Goal: Transaction & Acquisition: Purchase product/service

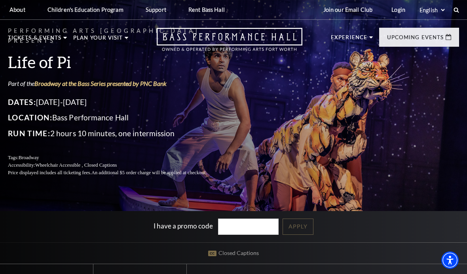
click at [375, 154] on link "The Addams Family" at bounding box center [386, 159] width 79 height 11
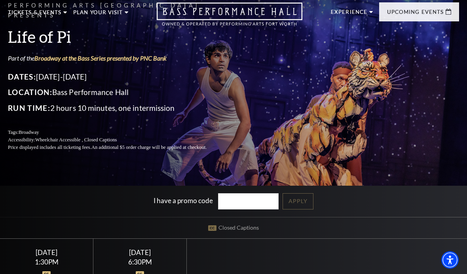
scroll to position [28, 0]
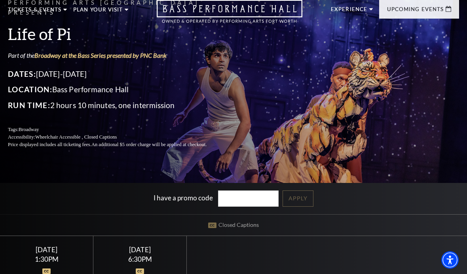
click at [252, 215] on link "View Full Calendar" at bounding box center [234, 230] width 88 height 31
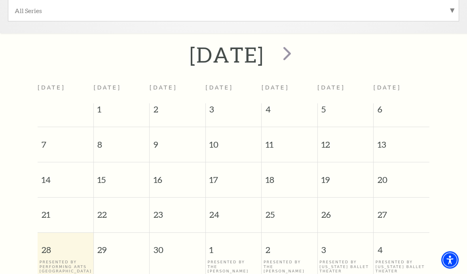
scroll to position [276, 0]
click at [299, 48] on span "next" at bounding box center [287, 54] width 23 height 23
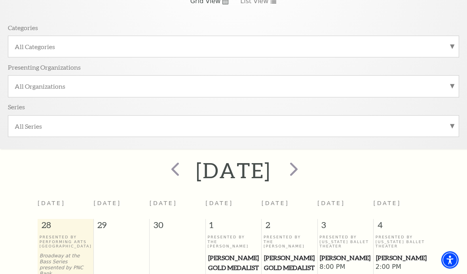
scroll to position [161, 0]
click at [305, 168] on span "next" at bounding box center [294, 168] width 23 height 23
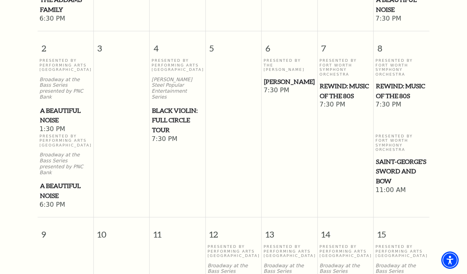
scroll to position [523, 0]
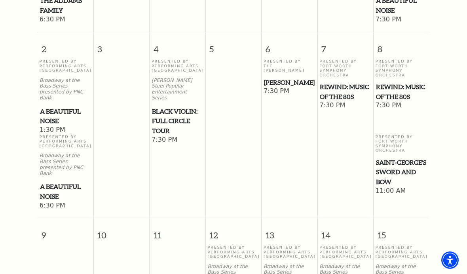
click at [61, 107] on span "A Beautiful Noise" at bounding box center [65, 116] width 51 height 19
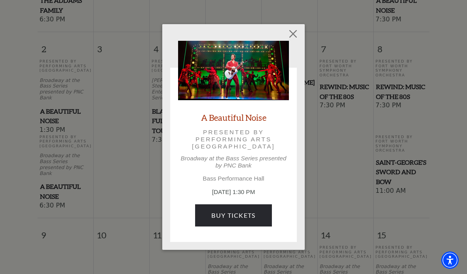
click at [242, 211] on link "Buy Tickets" at bounding box center [233, 215] width 76 height 22
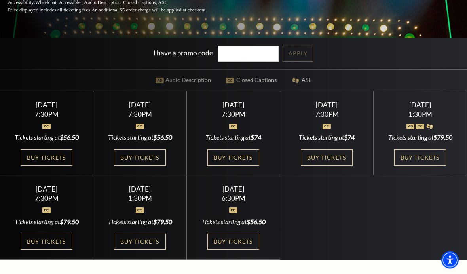
scroll to position [173, 0]
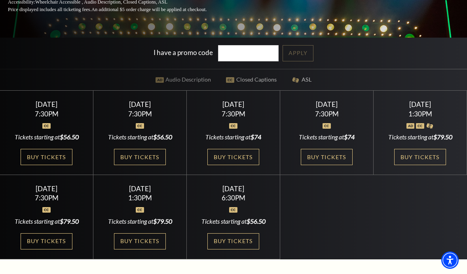
click at [149, 250] on link "Buy Tickets" at bounding box center [139, 241] width 51 height 16
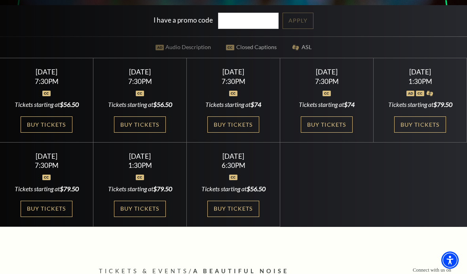
click at [141, 217] on link "Buy Tickets" at bounding box center [139, 209] width 51 height 16
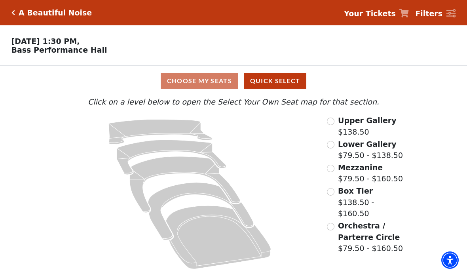
scroll to position [1, 0]
click at [234, 248] on icon "Orchestra / Parterre Circle - Seats Available: 24" at bounding box center [218, 237] width 105 height 63
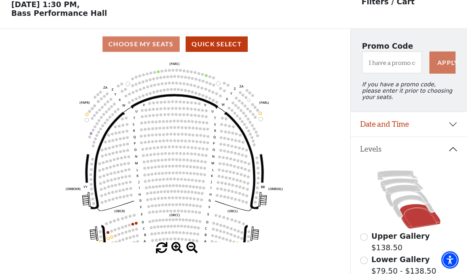
scroll to position [37, 0]
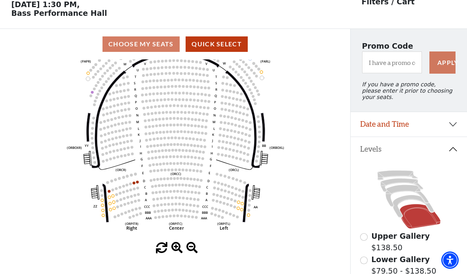
click at [117, 151] on circle at bounding box center [117, 150] width 3 height 3
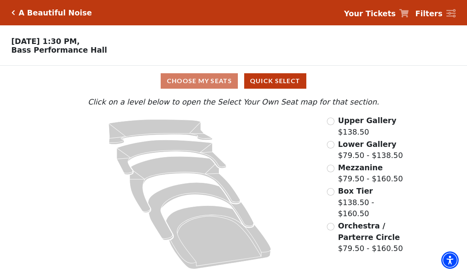
scroll to position [1, 0]
click at [301, 197] on icon at bounding box center [189, 194] width 251 height 159
click at [233, 247] on icon "Orchestra / Parterre Circle - Seats Available: 24" at bounding box center [218, 237] width 105 height 63
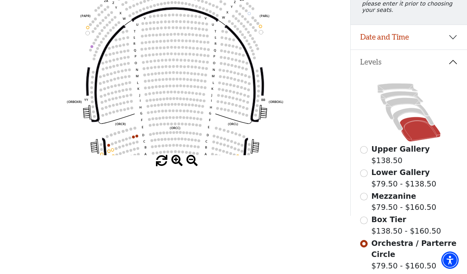
scroll to position [127, 0]
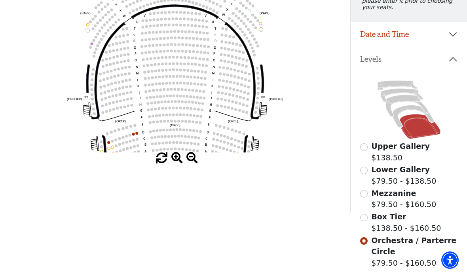
click at [137, 135] on circle at bounding box center [137, 133] width 3 height 3
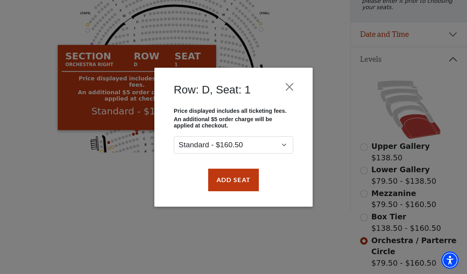
click at [287, 84] on button "Close" at bounding box center [289, 86] width 15 height 15
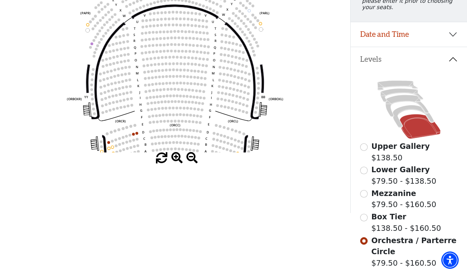
click at [120, 109] on circle at bounding box center [121, 107] width 3 height 3
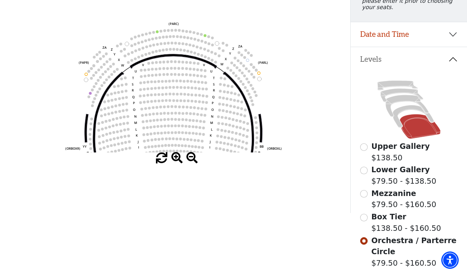
click at [89, 72] on circle at bounding box center [89, 71] width 3 height 3
click at [89, 80] on icon "Left (ORPITL) Right (ORPITR) Center (ORPITC) ZZ AA YY BB ZA ZA (ORCL) (ORCR) (O…" at bounding box center [175, 61] width 316 height 183
click at [88, 72] on circle at bounding box center [89, 71] width 3 height 3
click at [406, 114] on icon at bounding box center [413, 116] width 41 height 22
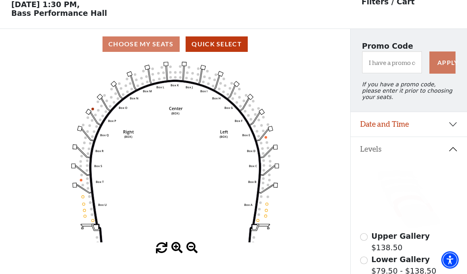
scroll to position [37, 0]
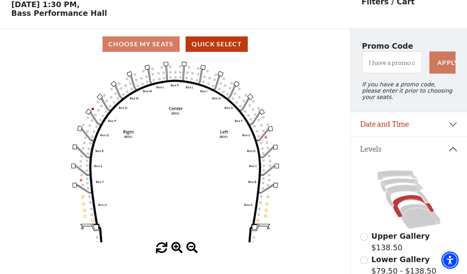
click at [406, 190] on icon at bounding box center [407, 196] width 43 height 22
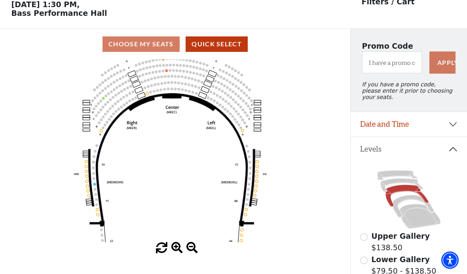
click at [97, 135] on icon "Center (MEZC) Right (MEZR) Left (MEZL) (MEXBOXR) (MEXBOXL) XX WW CC DD YY BB ZZ…" at bounding box center [175, 150] width 316 height 183
click at [101, 134] on icon "Center (MEZC) Right (MEZR) Left (MEZL) (MEXBOXR) (MEXBOXL) XX WW CC DD YY BB ZZ…" at bounding box center [175, 150] width 316 height 183
click at [103, 132] on icon "Center (MEZC) Right (MEZR) Left (MEZL) (MEXBOXR) (MEXBOXL) XX WW CC DD YY BB ZZ…" at bounding box center [175, 150] width 316 height 183
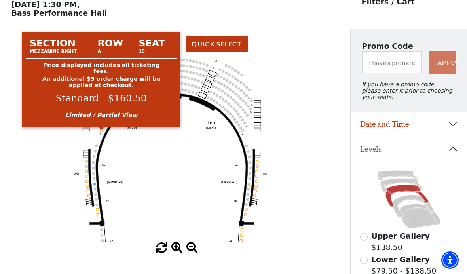
click at [101, 131] on circle at bounding box center [101, 131] width 3 height 3
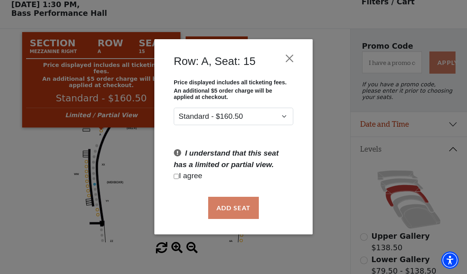
click at [294, 55] on button "Close" at bounding box center [289, 58] width 15 height 15
